Goal: Information Seeking & Learning: Learn about a topic

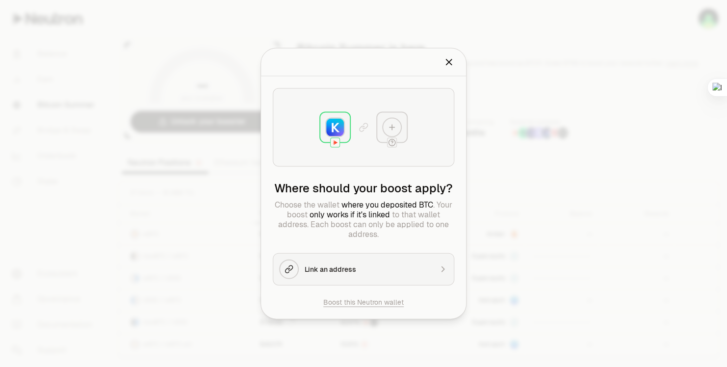
click at [448, 69] on h2 "Boost an address" at bounding box center [364, 63] width 182 height 20
click at [454, 60] on icon "Close" at bounding box center [449, 62] width 11 height 11
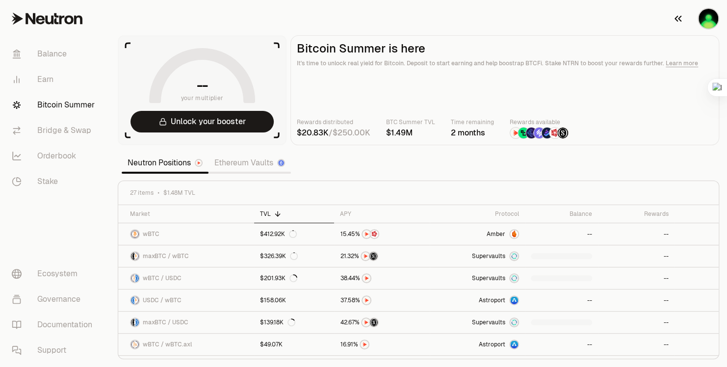
click at [704, 14] on img "button" at bounding box center [709, 19] width 20 height 20
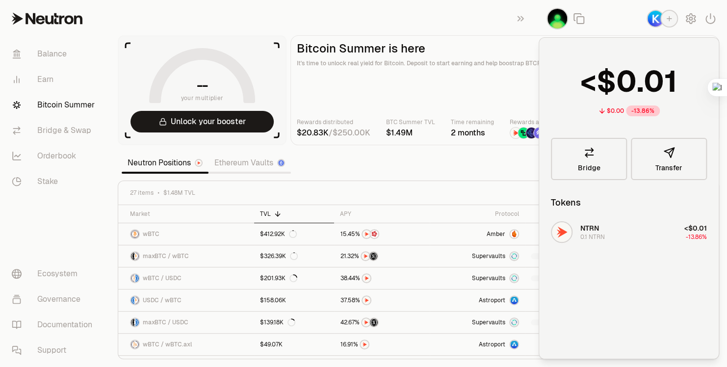
click at [476, 58] on p "It's time to unlock real yield for Bitcoin. Deposit to start earning and help b…" at bounding box center [505, 63] width 416 height 10
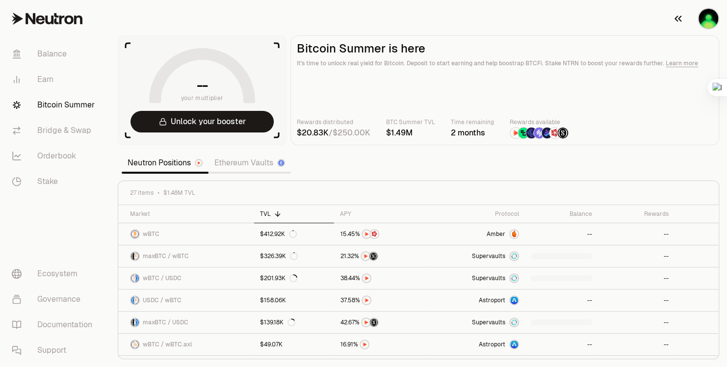
click at [715, 21] on img "button" at bounding box center [709, 19] width 20 height 20
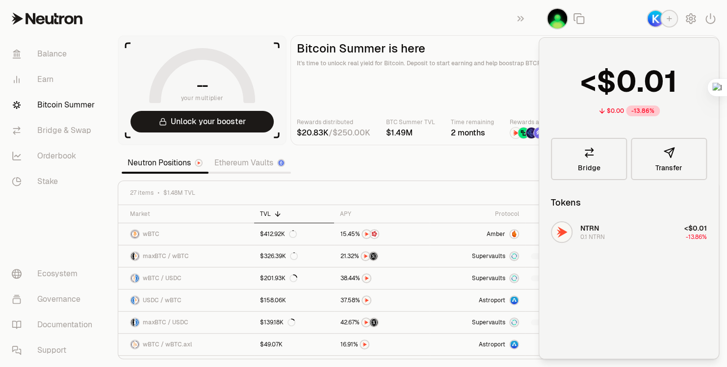
click at [667, 19] on icon "button" at bounding box center [669, 18] width 5 height 5
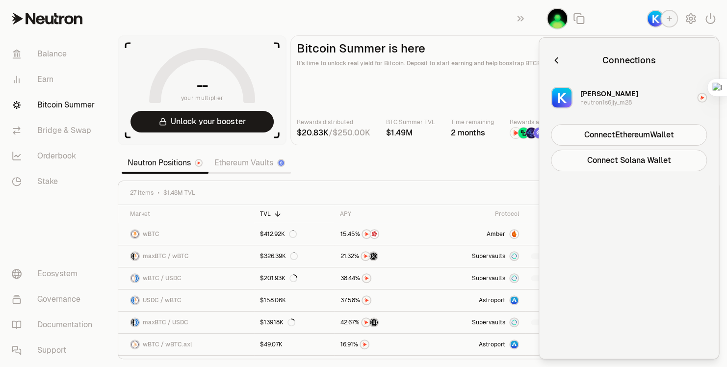
click at [551, 58] on icon "button" at bounding box center [556, 60] width 11 height 11
